Goal: Task Accomplishment & Management: Manage account settings

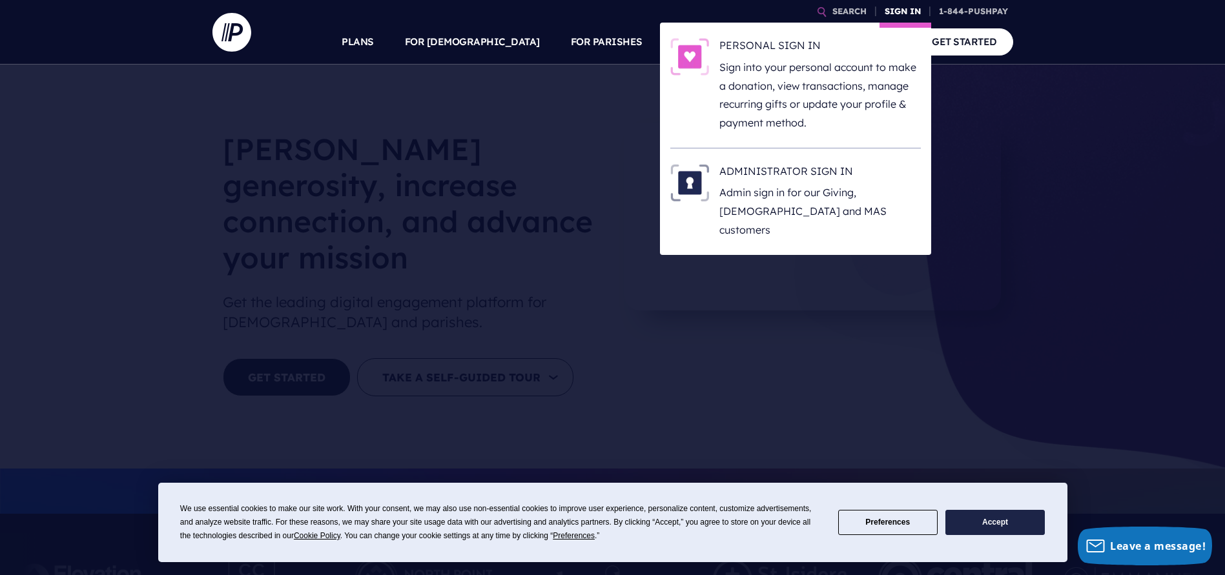
click at [895, 10] on link "SIGN IN" at bounding box center [902, 11] width 46 height 23
click at [898, 12] on link "SIGN IN" at bounding box center [902, 11] width 46 height 23
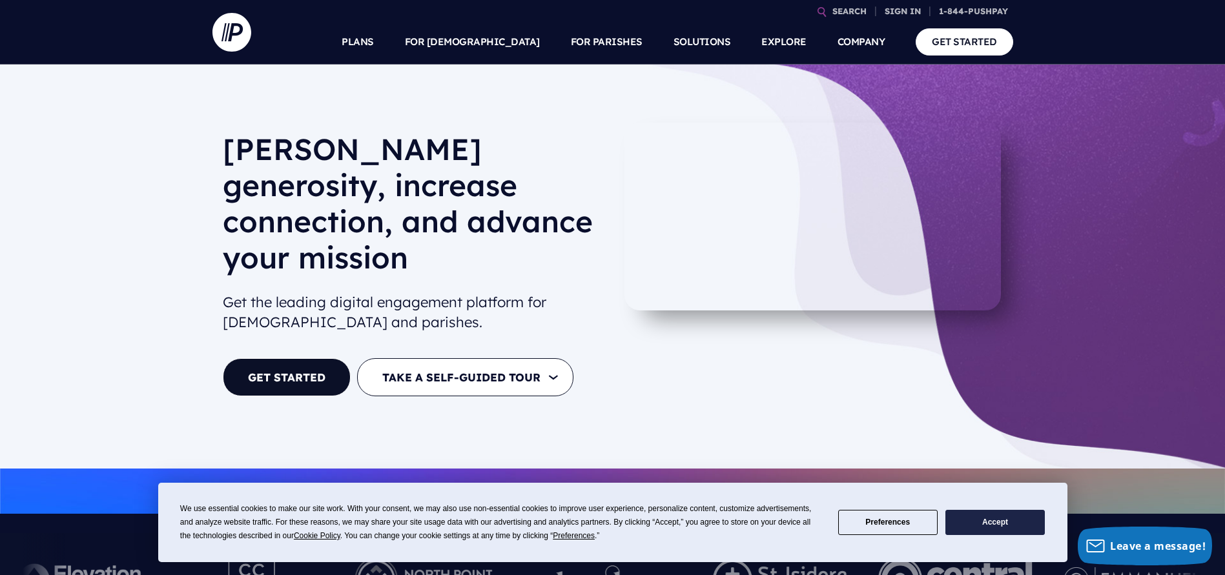
click at [987, 532] on button "Accept" at bounding box center [994, 522] width 99 height 25
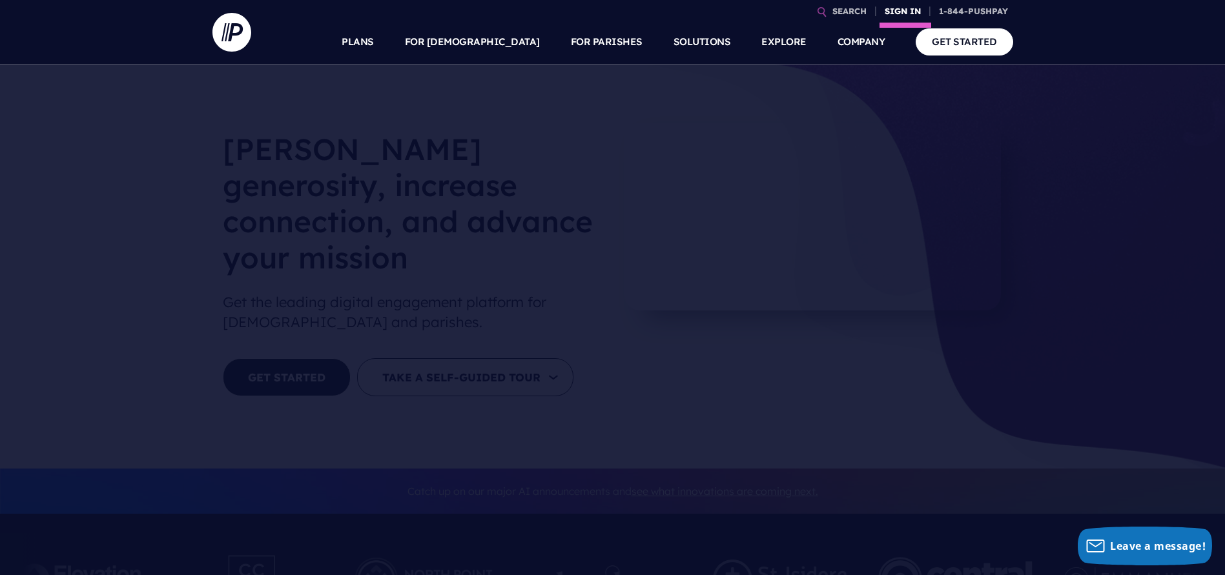
click at [898, 10] on link "SIGN IN" at bounding box center [902, 11] width 46 height 23
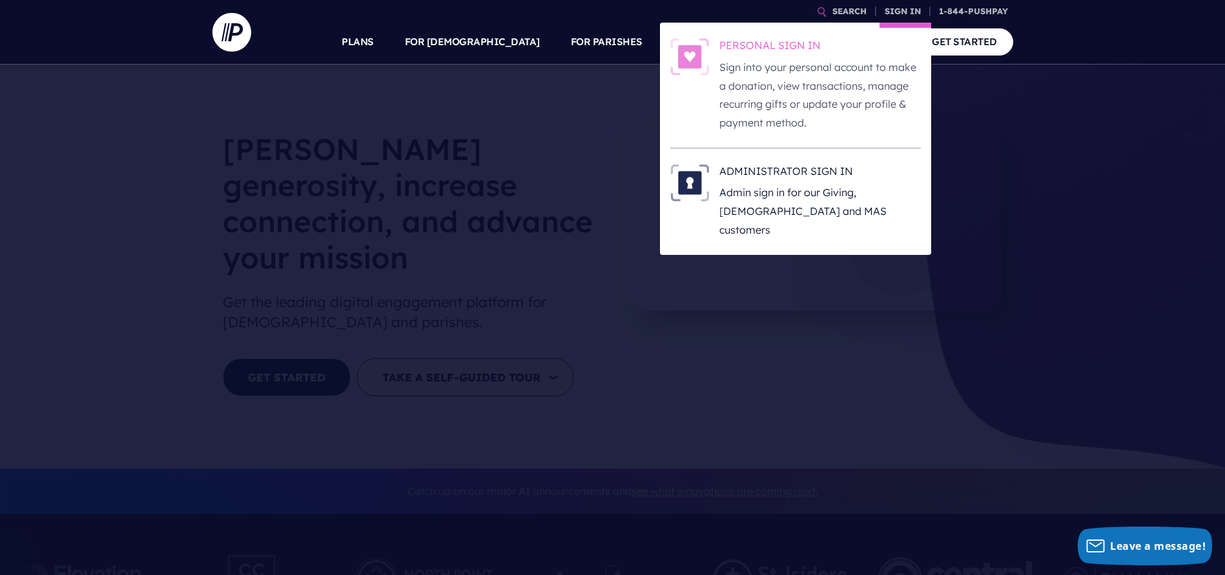
click at [692, 57] on img at bounding box center [689, 56] width 39 height 37
click at [905, 10] on link "SIGN IN" at bounding box center [902, 11] width 46 height 23
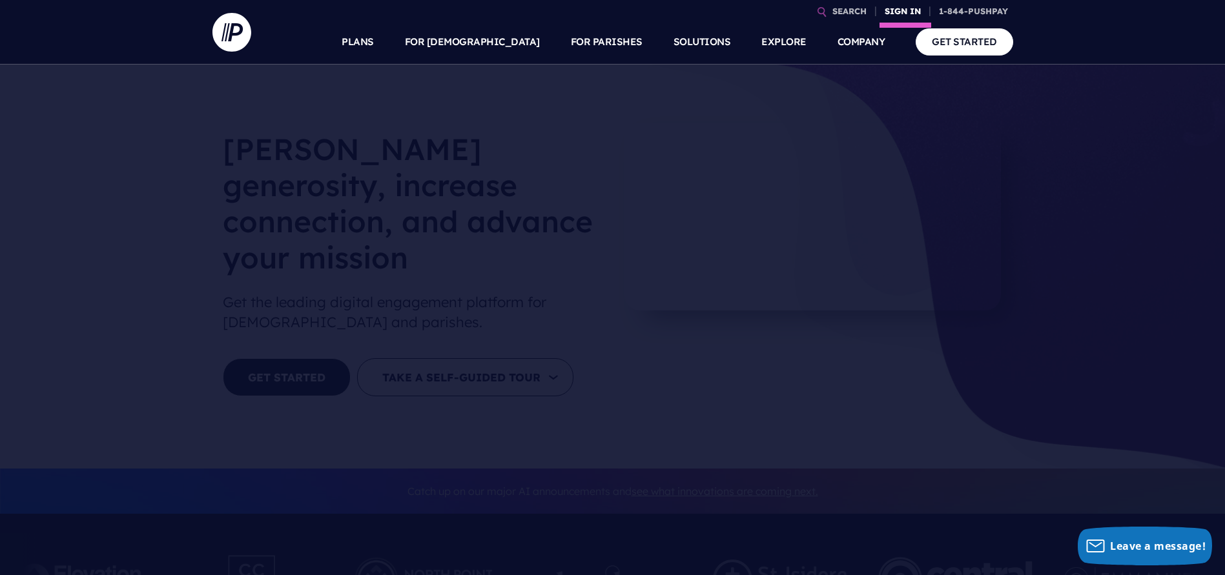
click at [897, 16] on link "SIGN IN" at bounding box center [902, 11] width 46 height 23
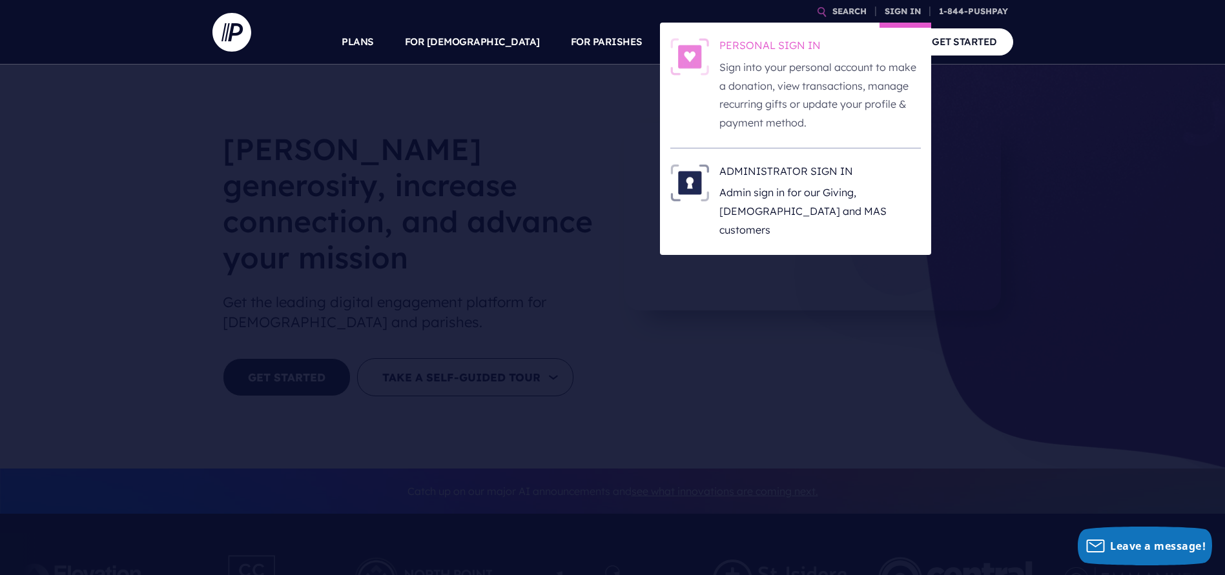
click at [766, 112] on p "Sign into your personal account to make a donation, view transactions, manage r…" at bounding box center [819, 95] width 201 height 74
